Goal: Task Accomplishment & Management: Manage account settings

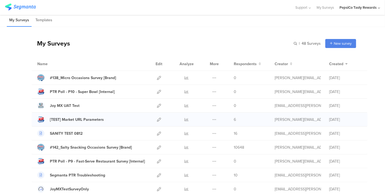
scroll to position [576, 0]
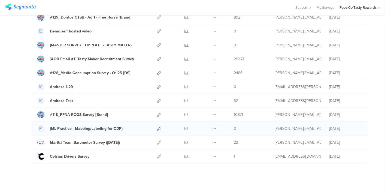
click at [157, 127] on icon at bounding box center [159, 129] width 4 height 4
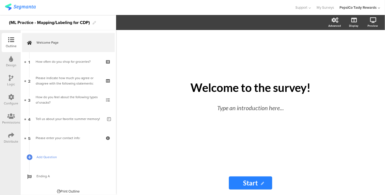
click at [45, 151] on link "Add Question" at bounding box center [68, 156] width 93 height 19
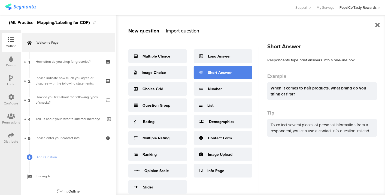
click at [220, 73] on div "Short Answer" at bounding box center [220, 73] width 24 height 6
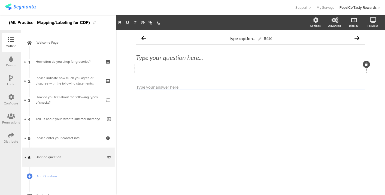
click at [160, 69] on div "Type a description here..." at bounding box center [250, 68] width 231 height 9
click at [258, 82] on div "Type caption... 84% Type your question here... Type a description here..." at bounding box center [250, 71] width 229 height 77
click at [189, 86] on input "text" at bounding box center [250, 87] width 229 height 6
click at [171, 87] on input "text" at bounding box center [250, 87] width 229 height 6
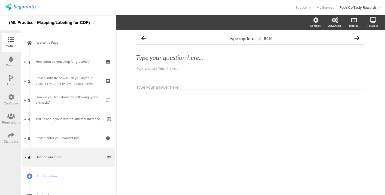
click at [171, 87] on input "text" at bounding box center [250, 87] width 229 height 6
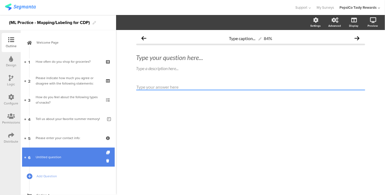
click at [106, 160] on link "6 Untitled question" at bounding box center [68, 156] width 93 height 19
click at [106, 160] on icon at bounding box center [108, 160] width 5 height 5
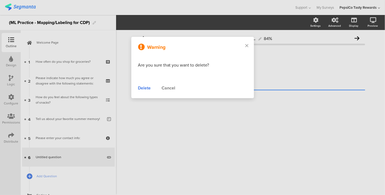
click at [142, 87] on div "Delete" at bounding box center [144, 88] width 13 height 7
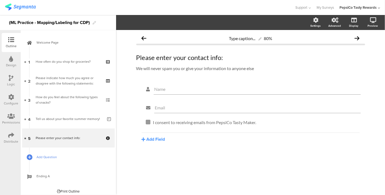
click at [44, 158] on span "Add Question" at bounding box center [71, 156] width 70 height 5
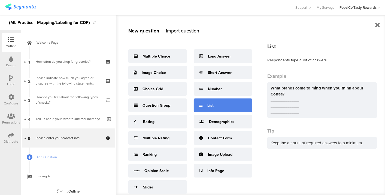
click at [222, 99] on div "List" at bounding box center [223, 105] width 59 height 14
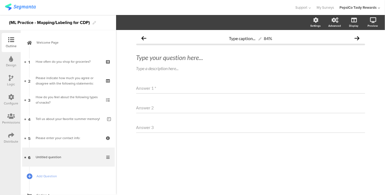
click at [169, 89] on div "Answer 1 *" at bounding box center [250, 88] width 229 height 11
click at [198, 105] on div "Answer 2" at bounding box center [250, 107] width 229 height 11
click at [211, 93] on div "Answer 1 *" at bounding box center [250, 88] width 229 height 11
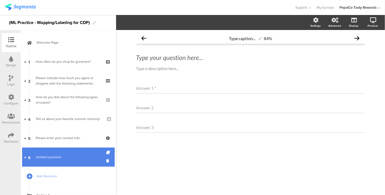
click at [100, 159] on link "6 Untitled question" at bounding box center [68, 156] width 93 height 19
click at [106, 159] on icon at bounding box center [108, 160] width 5 height 5
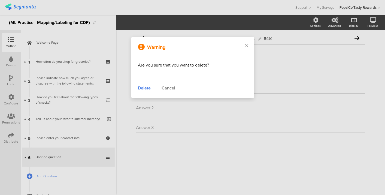
click at [148, 87] on div "Delete" at bounding box center [144, 88] width 13 height 7
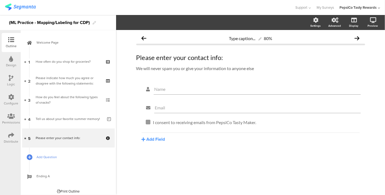
click at [53, 157] on span "Add Question" at bounding box center [71, 156] width 70 height 5
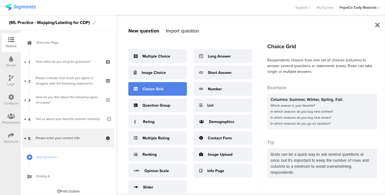
click at [180, 88] on div "Choice Grid" at bounding box center [157, 89] width 59 height 14
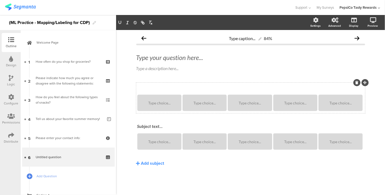
click at [166, 88] on div "Subject text..." at bounding box center [250, 87] width 229 height 9
click at [56, 173] on link "Add Question" at bounding box center [68, 175] width 93 height 19
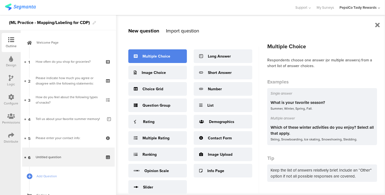
click at [143, 57] on div "Multiple Choice" at bounding box center [156, 56] width 28 height 6
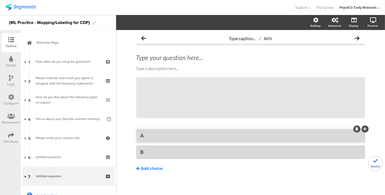
click at [149, 166] on div "Add choice" at bounding box center [152, 169] width 22 height 6
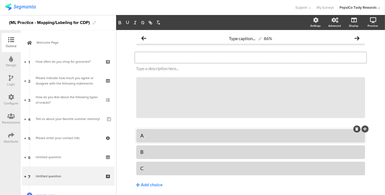
click at [144, 58] on div "Type your question here..." at bounding box center [250, 57] width 231 height 11
click at [144, 58] on p at bounding box center [250, 57] width 229 height 8
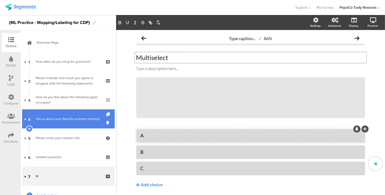
scroll to position [41, 0]
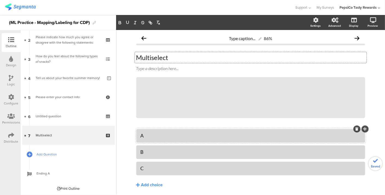
click at [68, 152] on span "Add Question" at bounding box center [71, 153] width 70 height 5
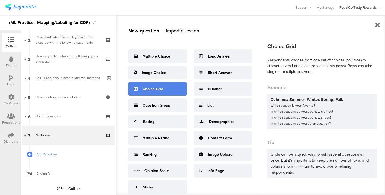
click at [158, 87] on div "Choice Grid" at bounding box center [152, 89] width 21 height 6
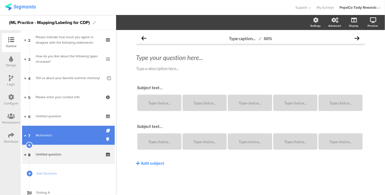
click at [71, 132] on div "Multiselect" at bounding box center [68, 134] width 65 height 5
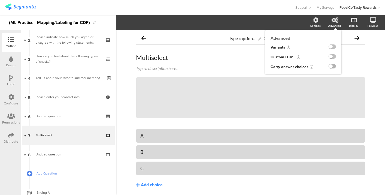
click at [328, 66] on label at bounding box center [331, 66] width 7 height 4
click at [0, 0] on input "checkbox" at bounding box center [0, 0] width 0 height 0
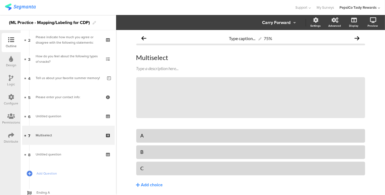
click at [293, 20] on icon at bounding box center [294, 22] width 3 height 4
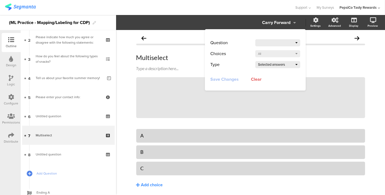
click at [280, 45] on div at bounding box center [276, 43] width 37 height 8
click at [278, 42] on div at bounding box center [276, 43] width 37 height 8
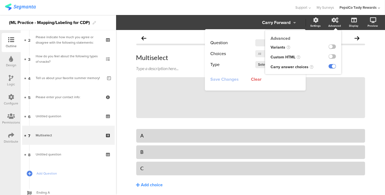
click at [327, 63] on div at bounding box center [332, 67] width 18 height 10
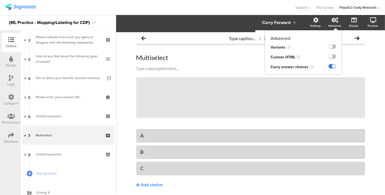
click at [328, 67] on label at bounding box center [331, 66] width 7 height 4
click at [0, 0] on input "checkbox" at bounding box center [0, 0] width 0 height 0
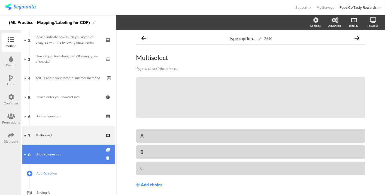
click at [59, 160] on link "8 Untitled question" at bounding box center [68, 154] width 93 height 19
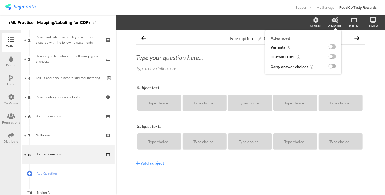
click at [332, 66] on label at bounding box center [331, 66] width 7 height 4
click at [0, 0] on input "checkbox" at bounding box center [0, 0] width 0 height 0
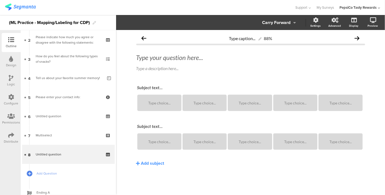
click at [291, 22] on div "Carry Forward" at bounding box center [284, 23] width 44 height 8
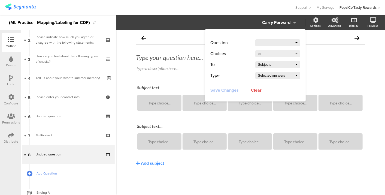
click at [280, 38] on div "Question" at bounding box center [255, 42] width 90 height 11
click at [280, 41] on div at bounding box center [276, 43] width 37 height 8
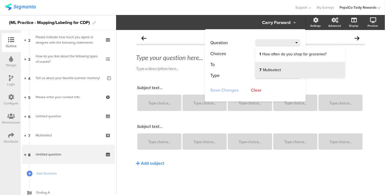
click at [282, 71] on li "7 Multiselect" at bounding box center [300, 70] width 90 height 16
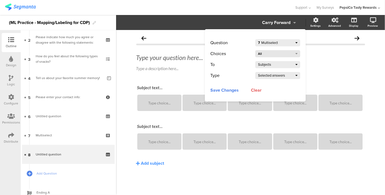
click at [271, 53] on div "All" at bounding box center [275, 54] width 35 height 8
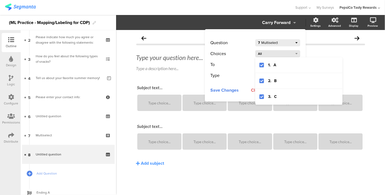
click at [271, 53] on div "All" at bounding box center [275, 54] width 35 height 8
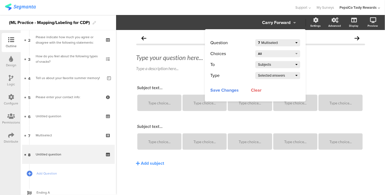
click at [270, 63] on div "Subjects" at bounding box center [276, 65] width 37 height 8
click at [271, 77] on li "Subjects" at bounding box center [282, 76] width 54 height 16
click at [271, 77] on div "Selected answers" at bounding box center [276, 76] width 37 height 8
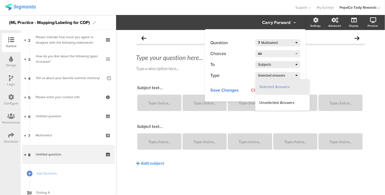
click at [271, 90] on li "Selected Answers" at bounding box center [282, 87] width 54 height 16
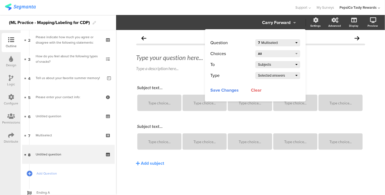
click at [228, 91] on span "Save Changes" at bounding box center [224, 89] width 28 height 7
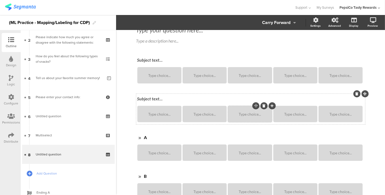
scroll to position [27, 0]
click at [353, 55] on div at bounding box center [356, 55] width 7 height 7
click at [355, 55] on icon at bounding box center [356, 55] width 3 height 3
click at [353, 53] on div at bounding box center [356, 55] width 7 height 7
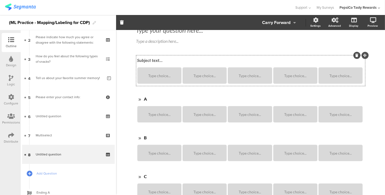
click at [355, 55] on icon at bounding box center [356, 55] width 3 height 3
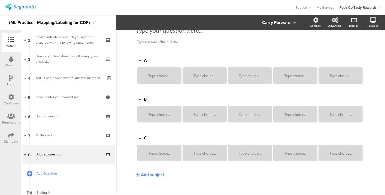
click at [68, 172] on span "Add Question" at bounding box center [71, 172] width 70 height 5
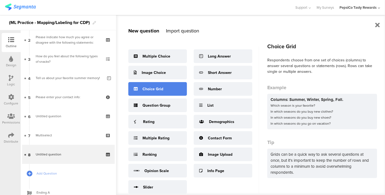
click at [138, 95] on div "Choice Grid" at bounding box center [157, 89] width 59 height 14
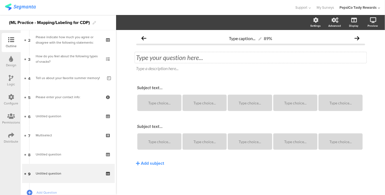
click at [200, 57] on div "Type your question here..." at bounding box center [250, 57] width 231 height 11
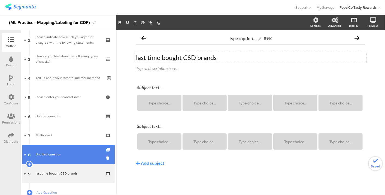
click at [66, 152] on span "Untitled question" at bounding box center [68, 153] width 65 height 5
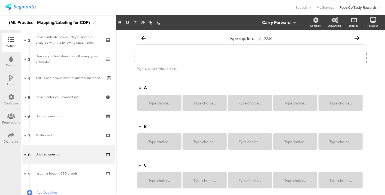
click at [157, 58] on div "Type your question here..." at bounding box center [250, 57] width 231 height 11
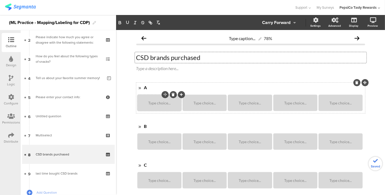
click at [142, 106] on div "Type choice..." at bounding box center [159, 102] width 42 height 16
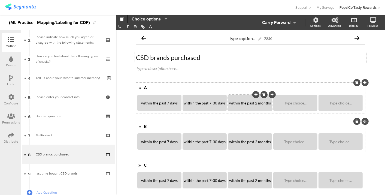
click at [238, 123] on div "B B B" at bounding box center [254, 126] width 222 height 9
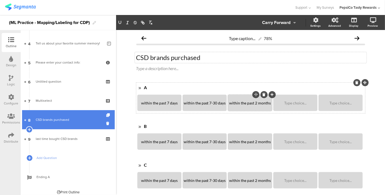
scroll to position [75, 0]
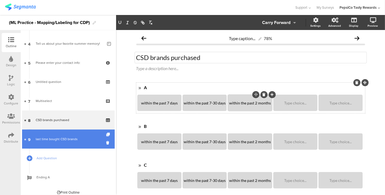
click at [79, 138] on div "last time bought CSD brands" at bounding box center [68, 138] width 65 height 5
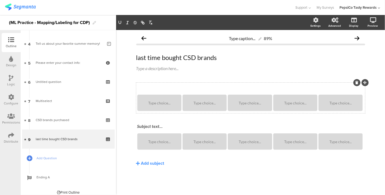
click at [149, 90] on div "Subject text..." at bounding box center [250, 87] width 229 height 9
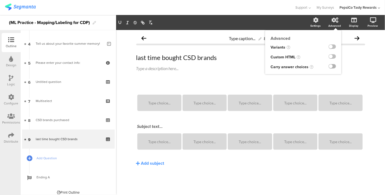
click at [331, 66] on label at bounding box center [331, 66] width 7 height 4
click at [0, 0] on input "checkbox" at bounding box center [0, 0] width 0 height 0
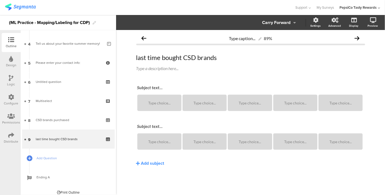
click at [286, 23] on div "Carry Forward" at bounding box center [276, 23] width 28 height 8
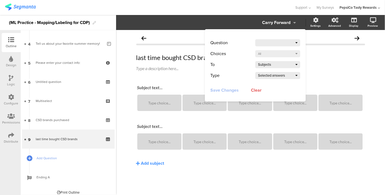
click at [284, 40] on div at bounding box center [276, 43] width 37 height 8
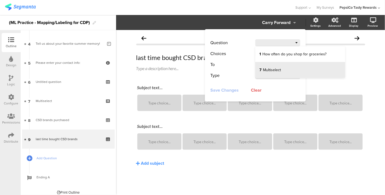
click at [280, 72] on sg-question-line "7 Multiselect" at bounding box center [270, 70] width 22 height 6
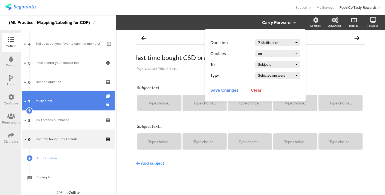
click at [79, 92] on link "7 Multiselect" at bounding box center [68, 100] width 93 height 19
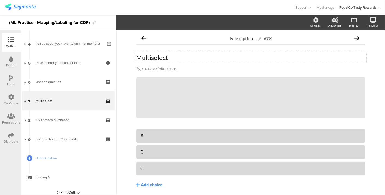
click at [158, 58] on div "Multiselect Multiselect" at bounding box center [250, 57] width 231 height 11
click at [158, 58] on p "Multiselect" at bounding box center [250, 57] width 229 height 8
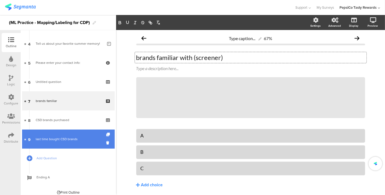
click at [67, 138] on div "last time bought CSD brands" at bounding box center [68, 138] width 65 height 5
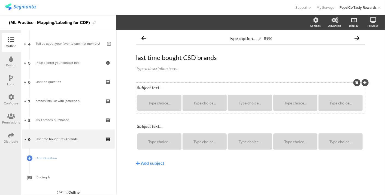
click at [156, 87] on div "Subject text..." at bounding box center [250, 87] width 229 height 9
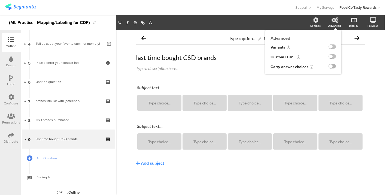
click at [332, 65] on label at bounding box center [331, 66] width 7 height 4
click at [0, 0] on input "checkbox" at bounding box center [0, 0] width 0 height 0
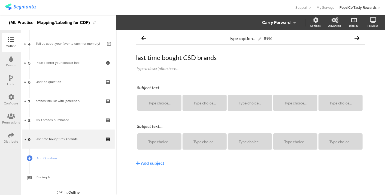
click at [278, 19] on div "Carry Forward" at bounding box center [276, 23] width 28 height 8
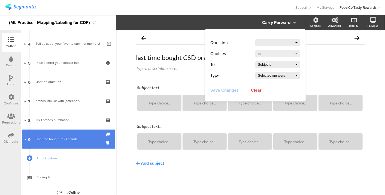
click at [55, 141] on div "last time bought CSD brands" at bounding box center [68, 138] width 65 height 5
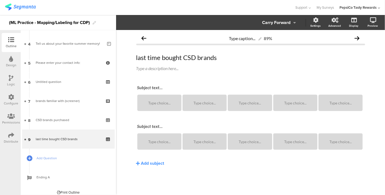
click at [10, 85] on div "Logic" at bounding box center [11, 84] width 8 height 5
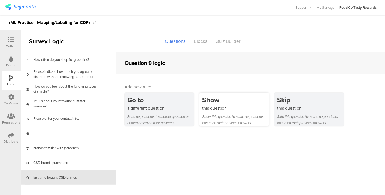
click at [224, 108] on div "this question" at bounding box center [235, 108] width 67 height 6
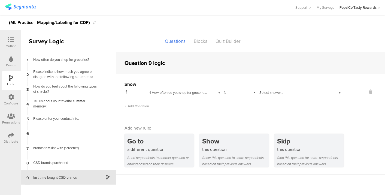
click at [205, 92] on span "1 How often do you shop for groceries?" at bounding box center [178, 92] width 58 height 5
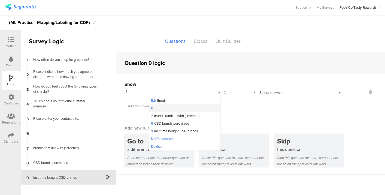
scroll to position [53, 0]
click at [194, 118] on span "7 brands familiar with (screener)" at bounding box center [175, 115] width 48 height 5
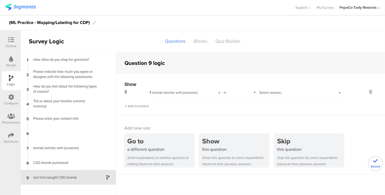
click at [240, 94] on div "is" at bounding box center [240, 92] width 33 height 8
click at [271, 95] on span "Select answer..." at bounding box center [271, 92] width 24 height 5
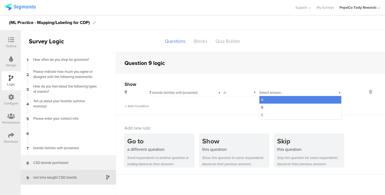
click at [72, 160] on div "CSD brands purchased" at bounding box center [64, 162] width 68 height 5
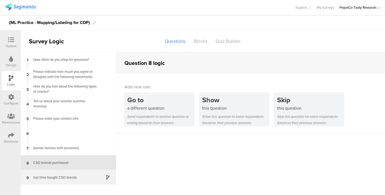
click at [57, 176] on div "last time bought CSD brands" at bounding box center [64, 177] width 68 height 5
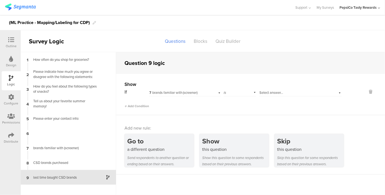
click at [187, 93] on span "7 brands familiar with (screener)" at bounding box center [173, 92] width 48 height 5
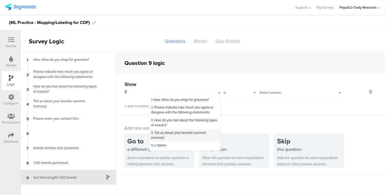
scroll to position [57, 0]
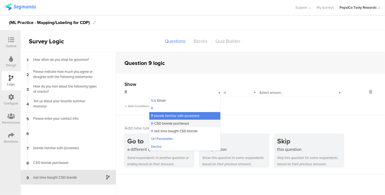
click at [180, 123] on span "8 CSD brands purchased" at bounding box center [170, 123] width 38 height 5
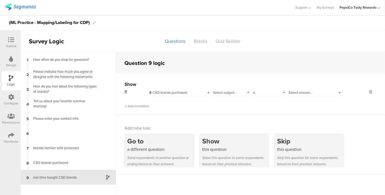
click at [241, 94] on div "Select subject..." at bounding box center [231, 92] width 37 height 8
click at [238, 99] on div "A" at bounding box center [231, 100] width 36 height 8
click at [274, 90] on div "is" at bounding box center [268, 92] width 33 height 8
click at [299, 90] on span "Select answer..." at bounding box center [300, 92] width 24 height 5
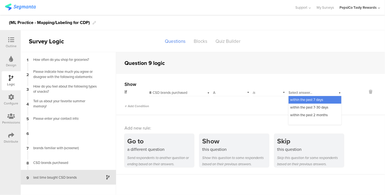
click at [299, 99] on span "within the past 7 days" at bounding box center [306, 99] width 33 height 5
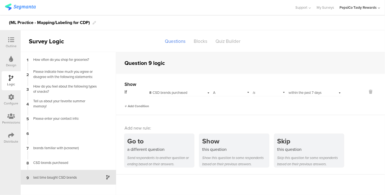
click at [145, 108] on span "Add Condition" at bounding box center [136, 105] width 25 height 5
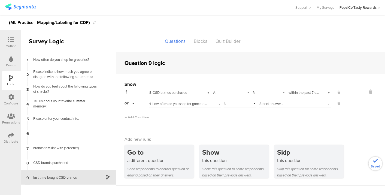
click at [163, 101] on div "1 How often do you shop for groceries?" at bounding box center [185, 103] width 72 height 8
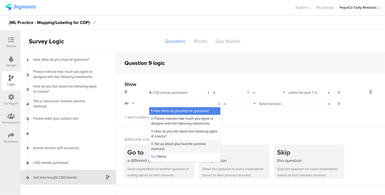
scroll to position [57, 0]
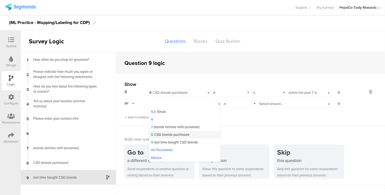
click at [167, 135] on span "8 CSD brands purchased" at bounding box center [170, 134] width 38 height 5
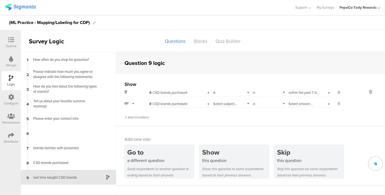
click at [230, 101] on span "Select subject..." at bounding box center [225, 103] width 24 height 5
click at [229, 116] on div "B" at bounding box center [231, 119] width 36 height 8
click at [304, 102] on span "Select answer..." at bounding box center [300, 103] width 24 height 5
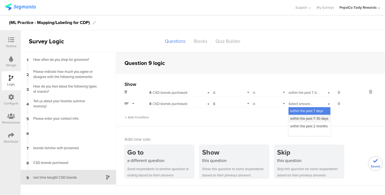
click at [305, 117] on span "within the past 7-30 days" at bounding box center [309, 118] width 38 height 5
click at [229, 103] on div "Select subject... B" at bounding box center [229, 103] width 36 height 8
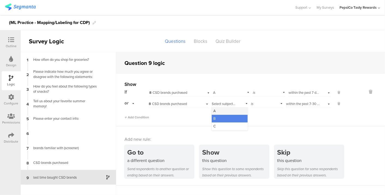
click at [228, 107] on div "A" at bounding box center [230, 111] width 36 height 8
click at [144, 117] on span "Add Condition" at bounding box center [136, 117] width 25 height 5
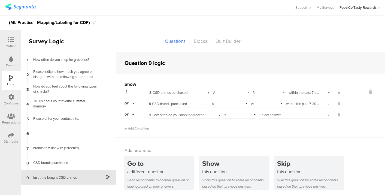
click at [160, 116] on span "1 How often do you shop for groceries?" at bounding box center [178, 114] width 58 height 5
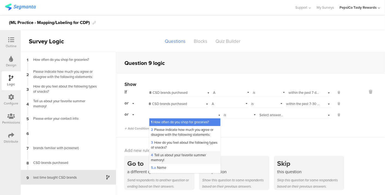
scroll to position [57, 0]
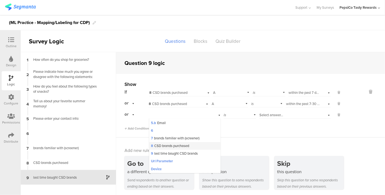
click at [165, 148] on span "8 CSD brands purchased" at bounding box center [170, 145] width 38 height 5
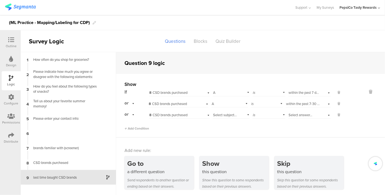
click at [231, 113] on span "Select subject..." at bounding box center [225, 114] width 24 height 5
click at [229, 128] on div "B" at bounding box center [231, 130] width 36 height 8
click at [261, 112] on div "is" at bounding box center [268, 114] width 33 height 8
click at [298, 114] on span "Select answer..." at bounding box center [300, 114] width 24 height 5
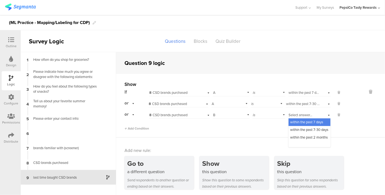
click at [301, 123] on span "within the past 7 days" at bounding box center [306, 121] width 33 height 5
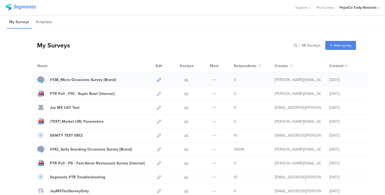
click at [157, 79] on icon at bounding box center [159, 80] width 4 height 4
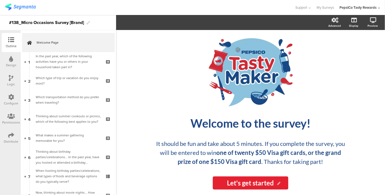
click at [8, 137] on div "Distribute" at bounding box center [11, 137] width 19 height 19
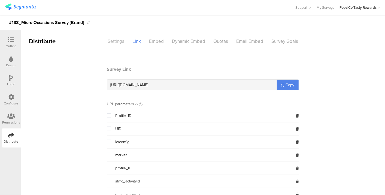
click at [113, 41] on div "Settings" at bounding box center [115, 41] width 25 height 10
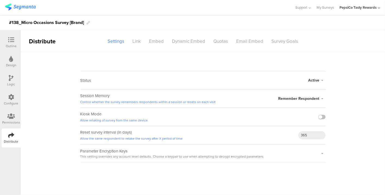
click at [313, 80] on span "Active" at bounding box center [313, 80] width 11 height 6
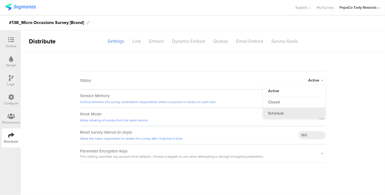
click at [284, 112] on li "Schedule" at bounding box center [294, 113] width 63 height 11
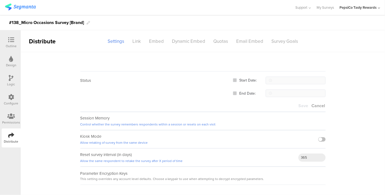
click at [234, 83] on span at bounding box center [235, 80] width 4 height 5
click at [237, 78] on input "Start Date:" at bounding box center [237, 78] width 0 height 0
click at [288, 81] on body "You are using an unsupported version of Internet Explorer. Unsupported browsers…" at bounding box center [192, 97] width 385 height 195
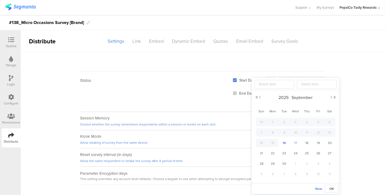
click at [297, 142] on span "17" at bounding box center [295, 142] width 7 height 7
type input "[DATE] 12:00"
type input "[DATE]"
type input "12:00"
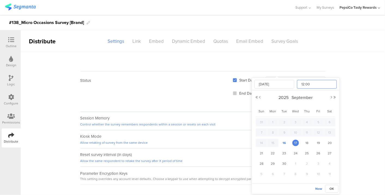
click at [302, 86] on input "12:00" at bounding box center [317, 84] width 40 height 9
type input "[DATE] 03:00"
type input "03:00"
type input "[DATE] 00:00"
type input "00:00"
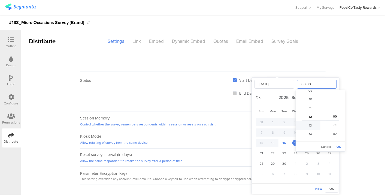
scroll to position [0, 0]
click at [337, 144] on button "OK" at bounding box center [338, 147] width 7 height 8
click at [333, 187] on span "OK" at bounding box center [331, 188] width 5 height 5
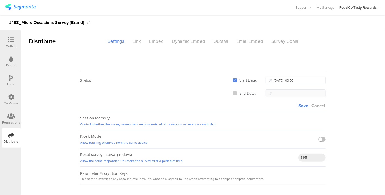
click at [235, 95] on span at bounding box center [235, 93] width 4 height 5
click at [237, 91] on input "End Date:" at bounding box center [237, 91] width 0 height 0
click at [275, 93] on body "You are using an unsupported version of Internet Explorer. Unsupported browsers…" at bounding box center [192, 97] width 385 height 195
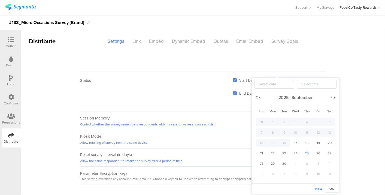
click at [306, 152] on span "25" at bounding box center [307, 153] width 7 height 7
type input "[DATE] 12:00"
type input "[DATE]"
type input "12:00"
click at [304, 82] on input "12:00" at bounding box center [317, 84] width 40 height 9
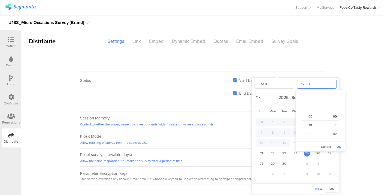
scroll to position [104, 0]
type input "[DATE] 11:00"
type input "11:00"
type input "[DATE] 08:00"
type input "08:00"
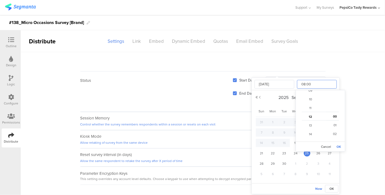
type input "[DATE] 00:00"
type input "00:00"
click at [340, 146] on button "OK" at bounding box center [338, 147] width 7 height 8
click at [332, 188] on span "OK" at bounding box center [331, 188] width 5 height 5
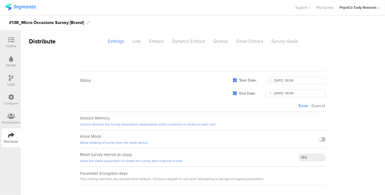
click at [304, 103] on span "Save" at bounding box center [303, 105] width 10 height 6
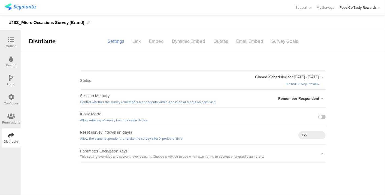
click at [9, 46] on div "Outline" at bounding box center [11, 46] width 11 height 5
